Goal: Transaction & Acquisition: Purchase product/service

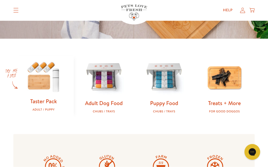
scroll to position [135, 0]
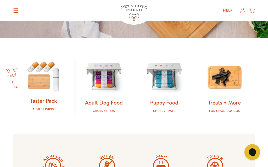
click at [112, 99] on link "Adult Dog Food" at bounding box center [104, 102] width 38 height 8
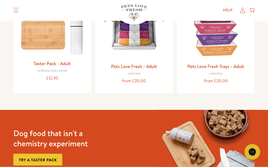
scroll to position [93, 0]
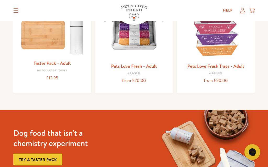
click at [136, 68] on link "Pets Love Fresh - Adult" at bounding box center [134, 66] width 46 height 7
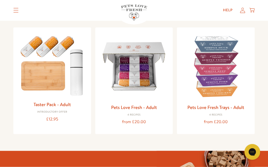
scroll to position [53, 0]
click at [138, 110] on h3 "Pets Love Fresh - Adult" at bounding box center [134, 107] width 69 height 8
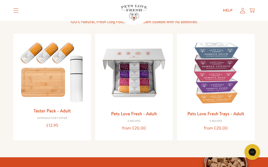
scroll to position [47, 0]
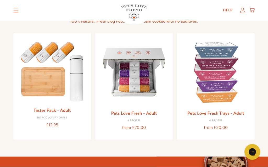
click at [140, 75] on img at bounding box center [134, 71] width 69 height 69
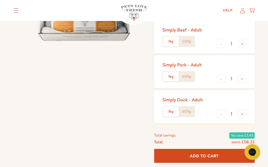
scroll to position [98, 0]
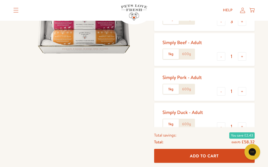
click at [224, 124] on button "-" at bounding box center [221, 126] width 8 height 8
type input "0"
click at [225, 92] on button "-" at bounding box center [221, 91] width 8 height 8
type input "0"
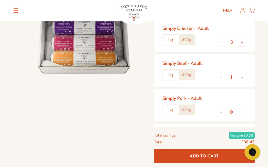
scroll to position [78, 0]
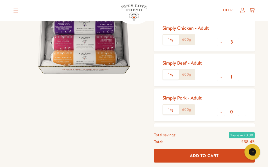
click at [222, 77] on button "-" at bounding box center [221, 77] width 8 height 8
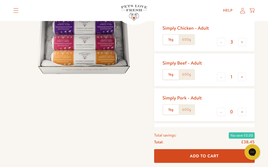
type input "0"
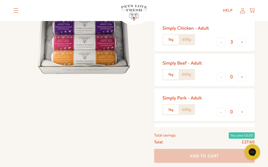
click at [246, 147] on button "+" at bounding box center [242, 146] width 8 height 8
type input "1"
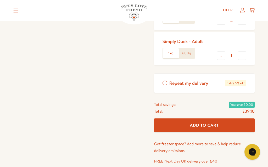
scroll to position [170, 0]
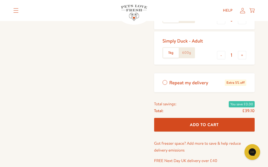
click at [205, 122] on span "Add To Cart" at bounding box center [204, 124] width 29 height 5
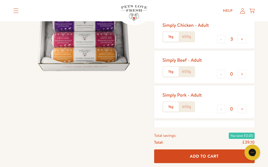
scroll to position [81, 0]
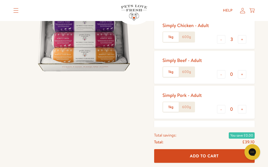
click at [221, 40] on button "-" at bounding box center [221, 39] width 8 height 8
type input "2"
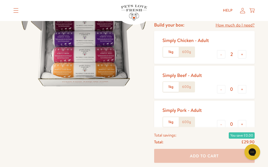
scroll to position [0, 0]
